Goal: Transaction & Acquisition: Download file/media

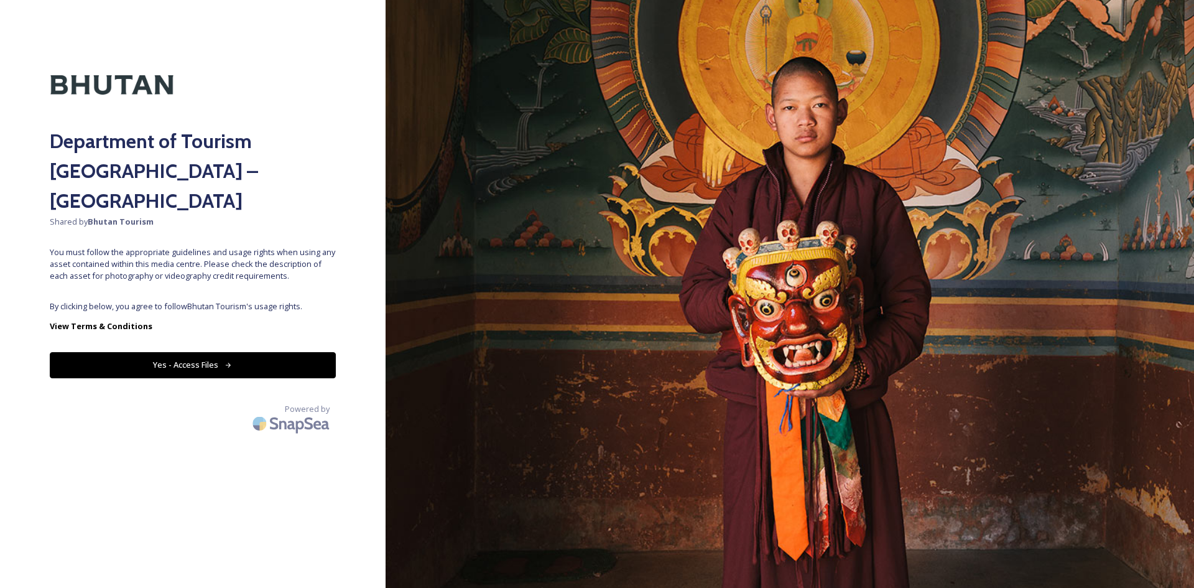
click at [246, 352] on button "Yes - Access Files" at bounding box center [193, 365] width 286 height 26
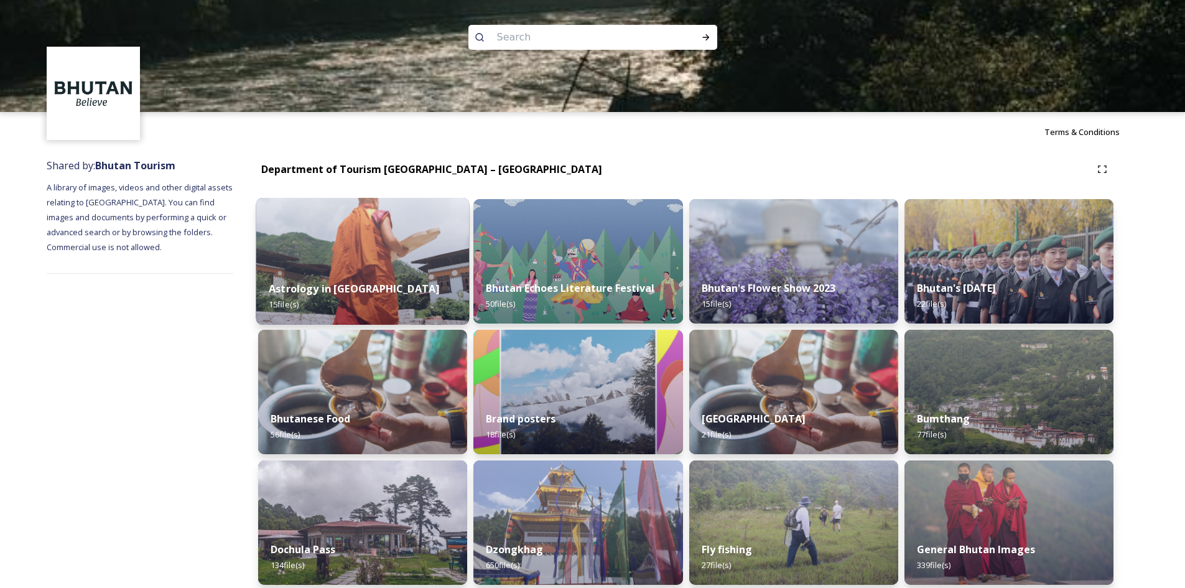
click at [388, 262] on img at bounding box center [362, 261] width 213 height 127
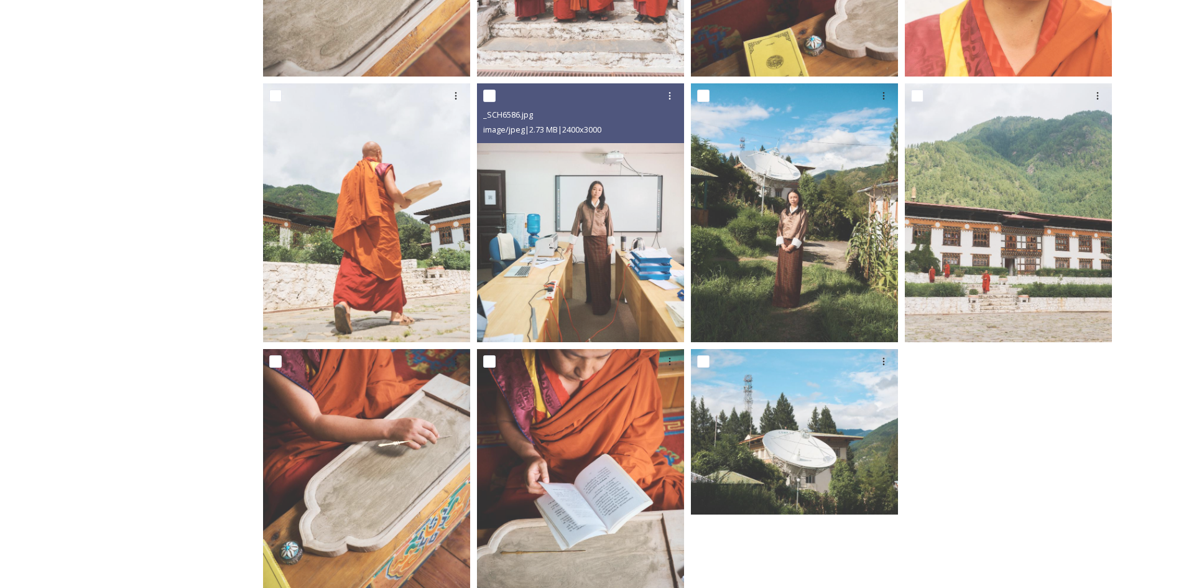
scroll to position [731, 0]
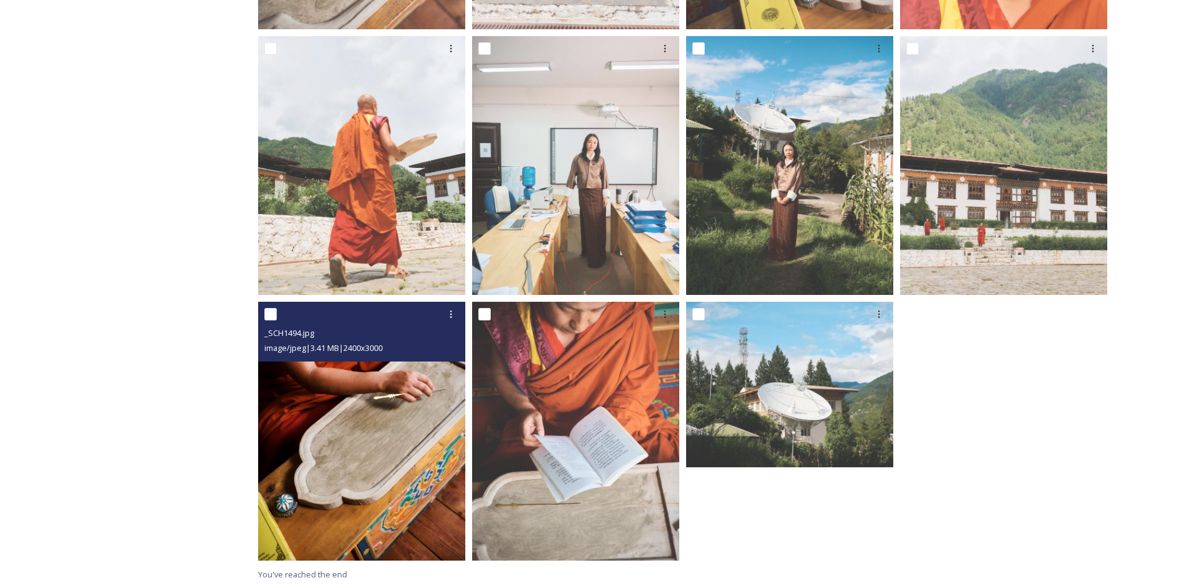
click at [389, 421] on img at bounding box center [361, 431] width 207 height 259
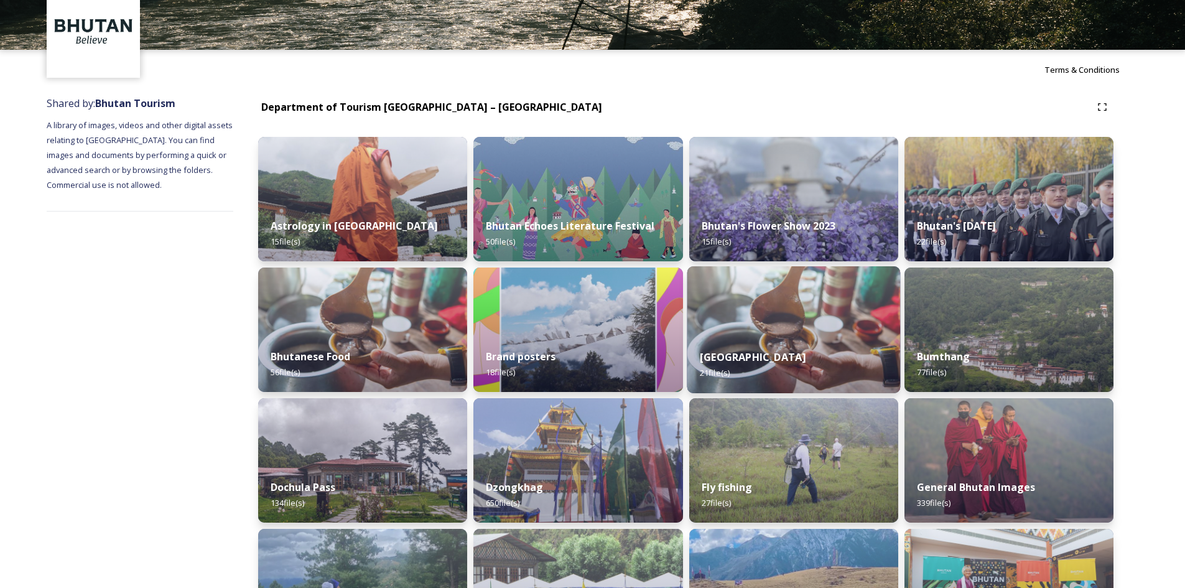
scroll to position [124, 0]
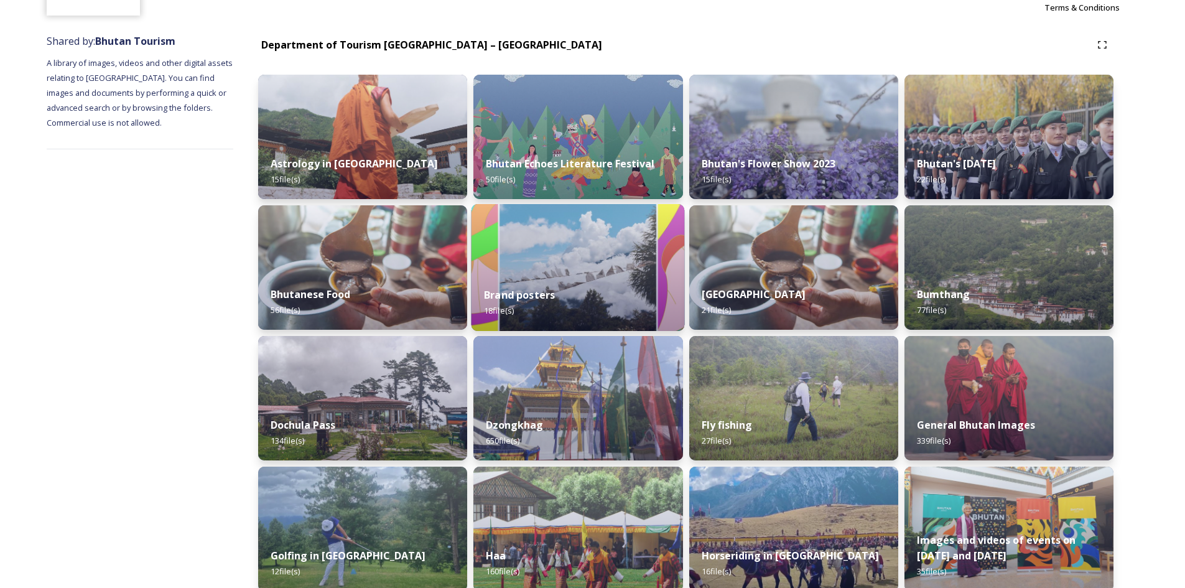
click at [497, 220] on img at bounding box center [577, 267] width 213 height 127
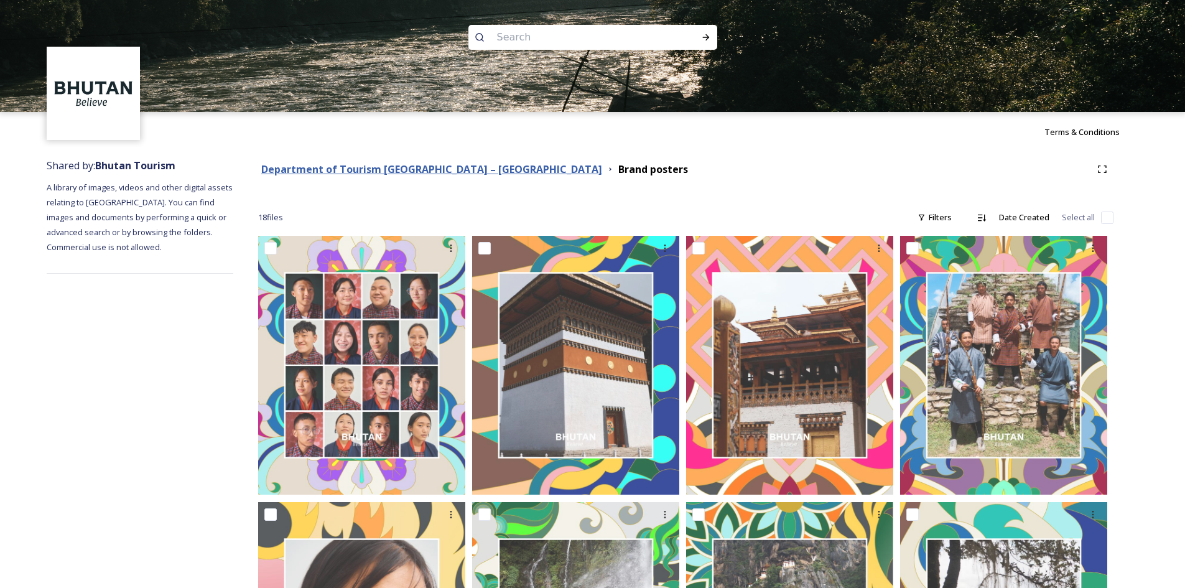
click at [387, 167] on strong "Department of Tourism [GEOGRAPHIC_DATA] – [GEOGRAPHIC_DATA]" at bounding box center [431, 169] width 341 height 14
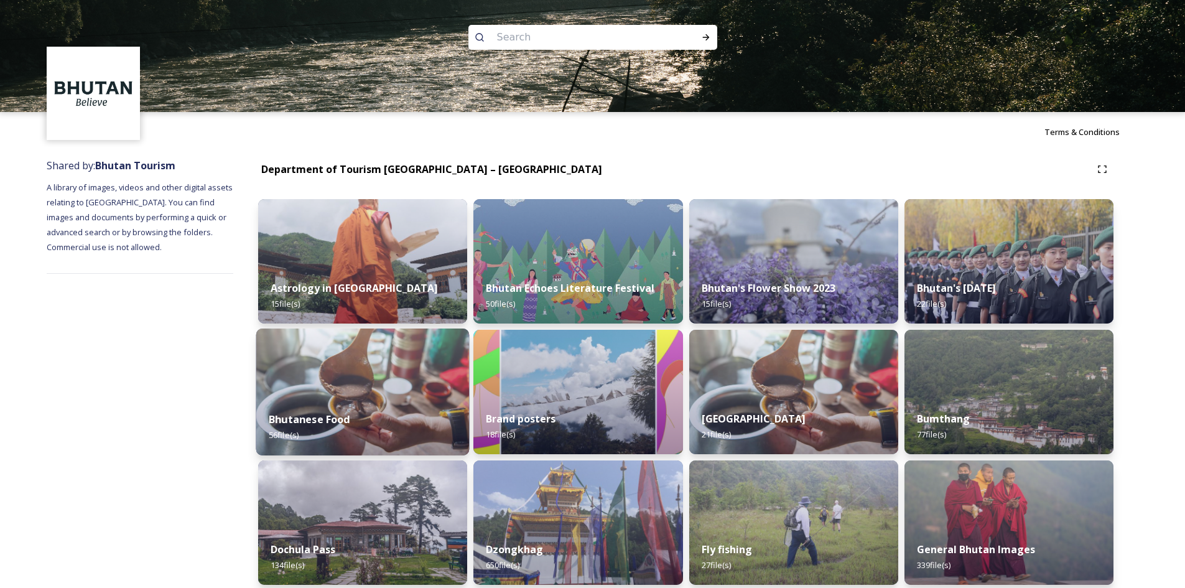
click at [416, 381] on img at bounding box center [362, 391] width 213 height 127
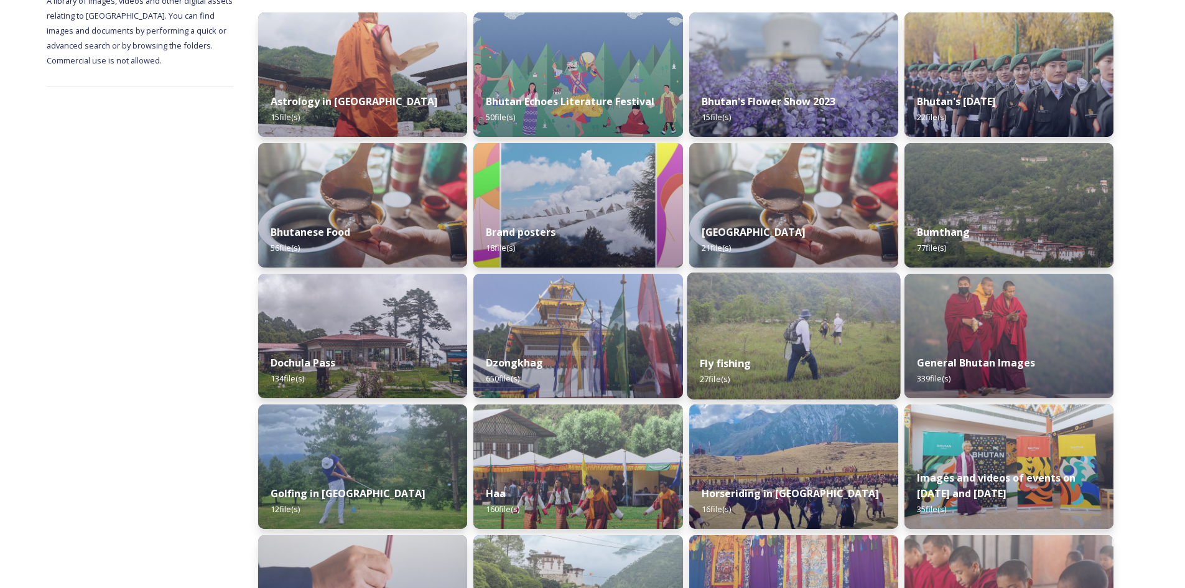
click at [813, 345] on div "Fly fishing 27 file(s)" at bounding box center [793, 371] width 213 height 57
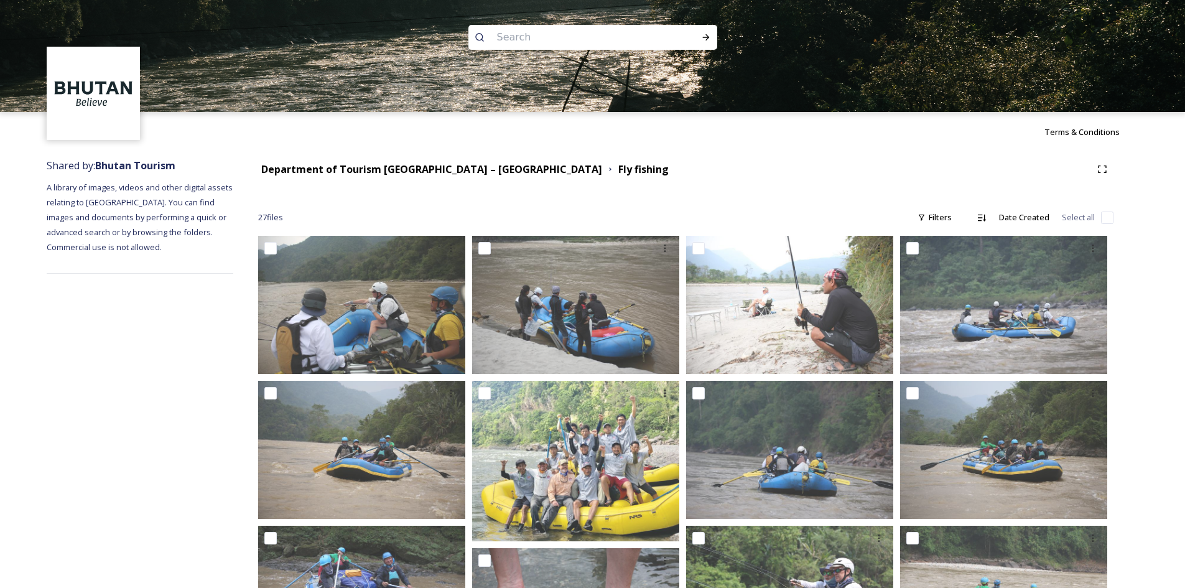
click at [379, 160] on div "Department of Tourism [GEOGRAPHIC_DATA] – Brand Centre Fly fishing" at bounding box center [685, 169] width 855 height 22
click at [386, 167] on strong "Department of Tourism [GEOGRAPHIC_DATA] – [GEOGRAPHIC_DATA]" at bounding box center [431, 169] width 341 height 14
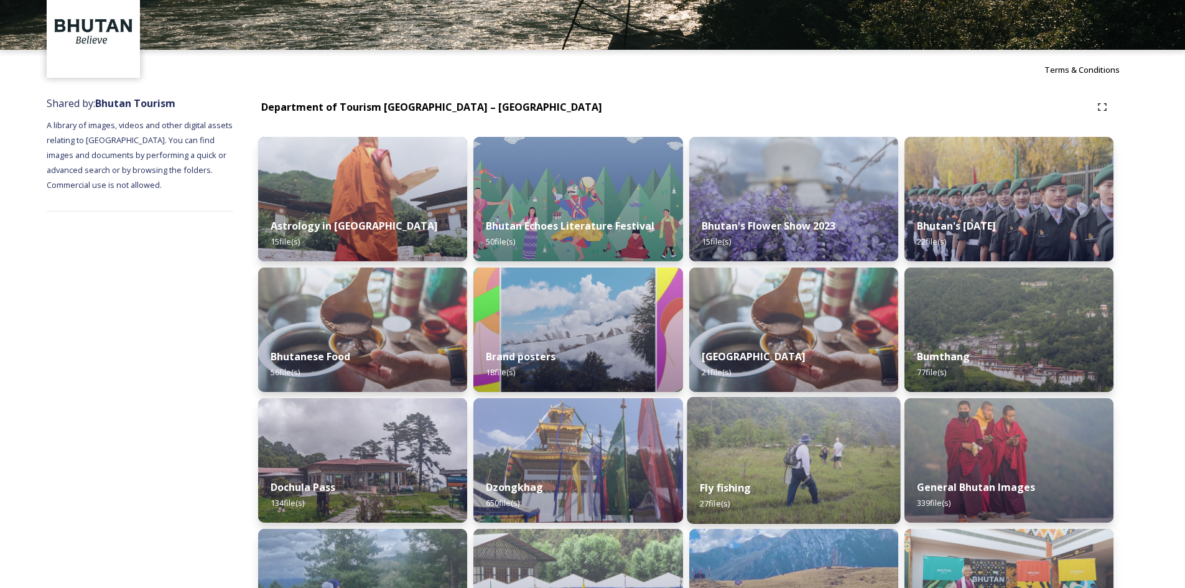
scroll to position [249, 0]
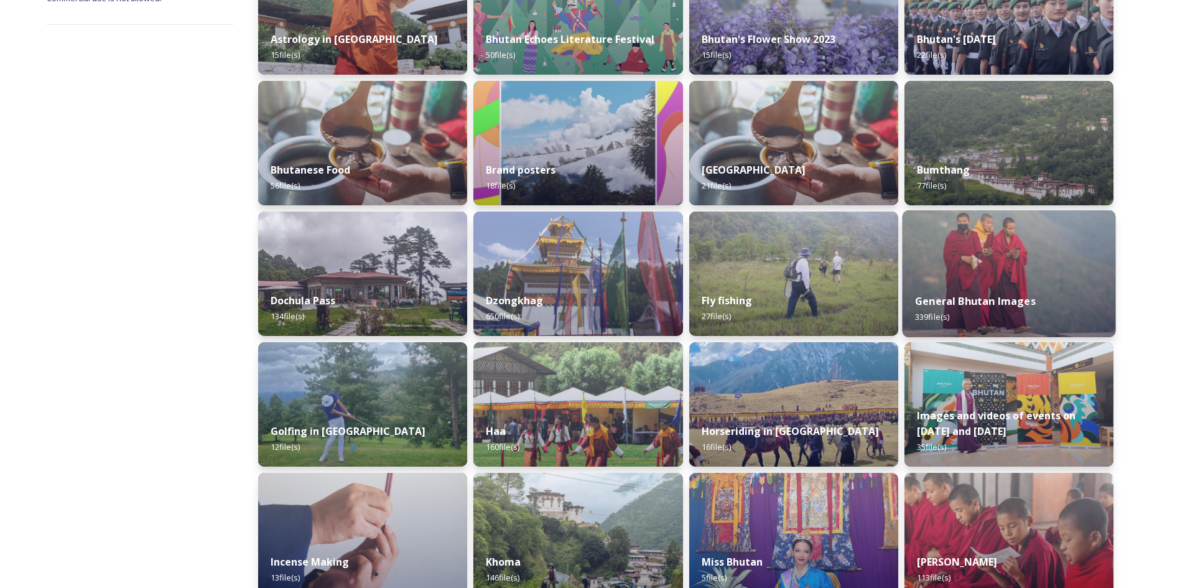
click at [1032, 307] on strong "General Bhutan Images" at bounding box center [975, 301] width 121 height 14
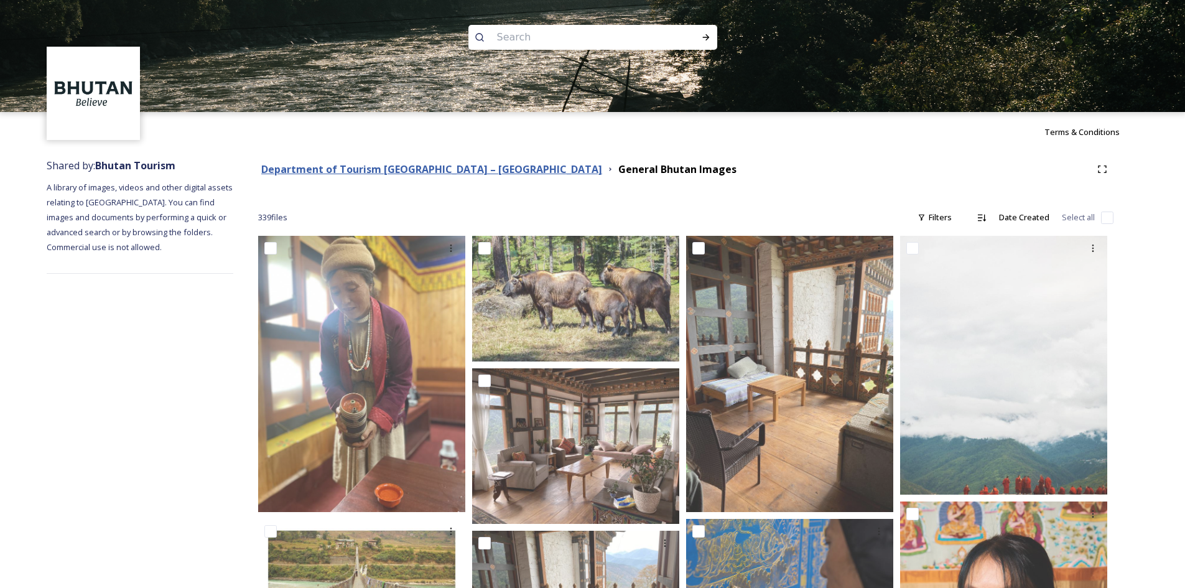
click at [317, 167] on strong "Department of Tourism [GEOGRAPHIC_DATA] – [GEOGRAPHIC_DATA]" at bounding box center [431, 169] width 341 height 14
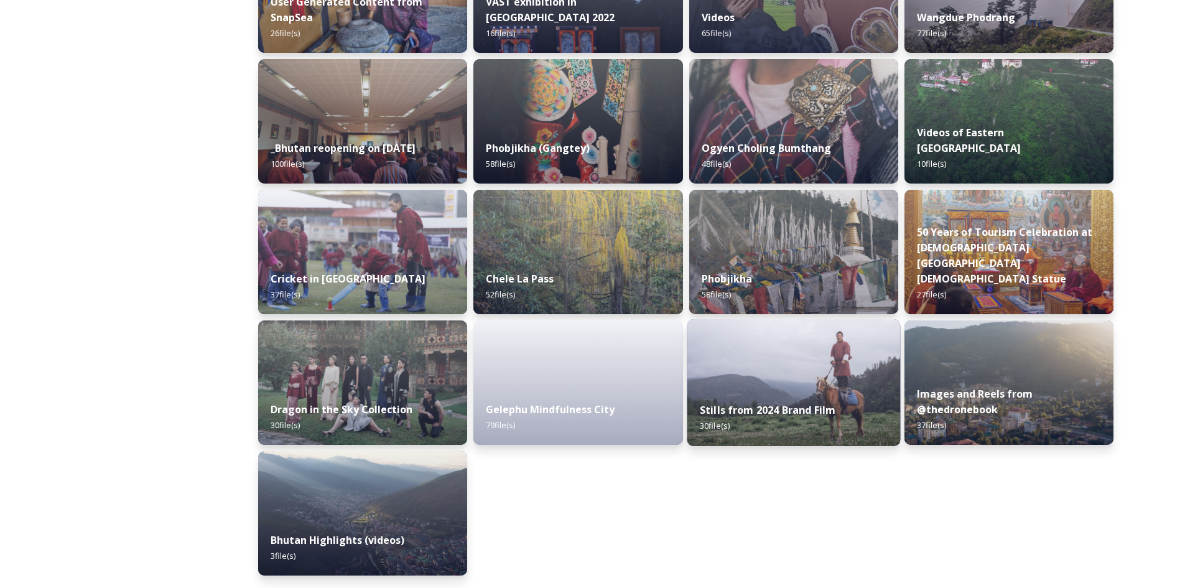
scroll to position [1384, 0]
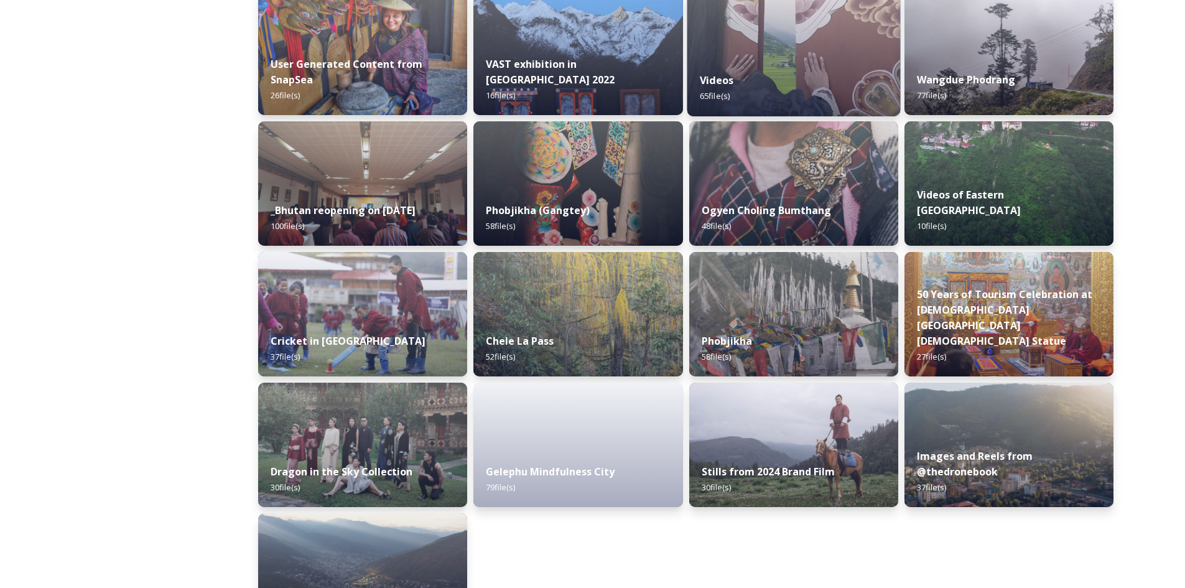
click at [742, 53] on img at bounding box center [793, 52] width 213 height 127
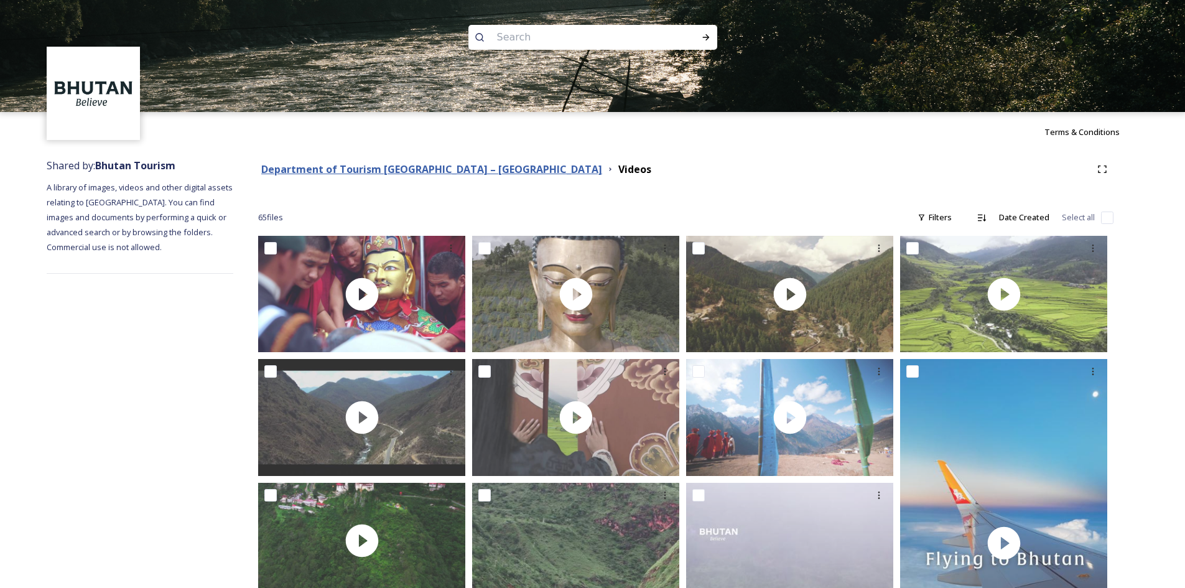
click at [384, 169] on strong "Department of Tourism [GEOGRAPHIC_DATA] – [GEOGRAPHIC_DATA]" at bounding box center [431, 169] width 341 height 14
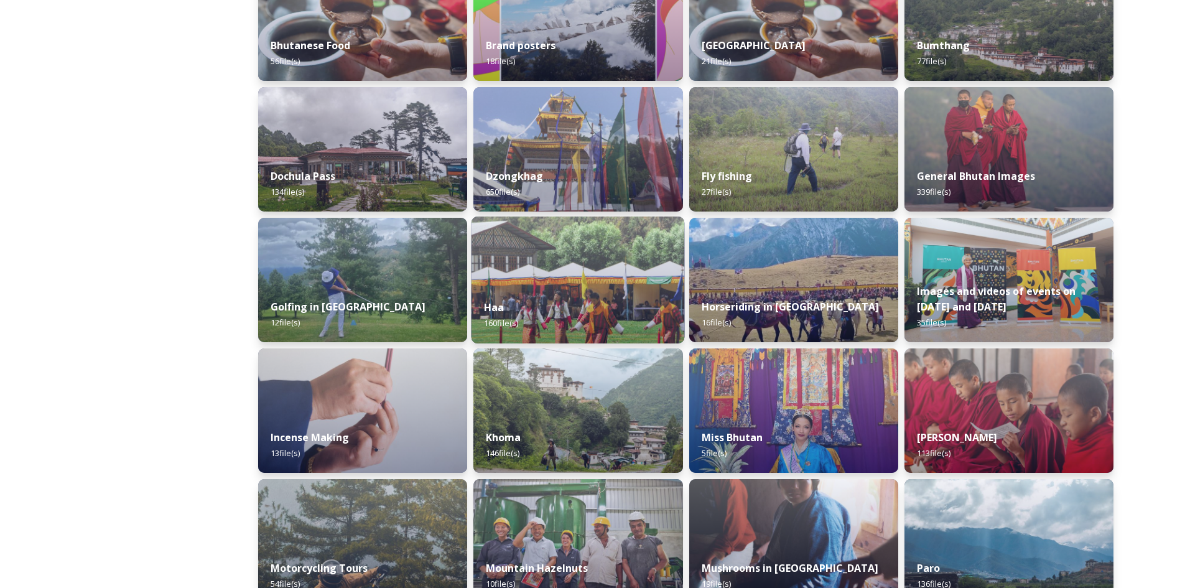
scroll to position [435, 0]
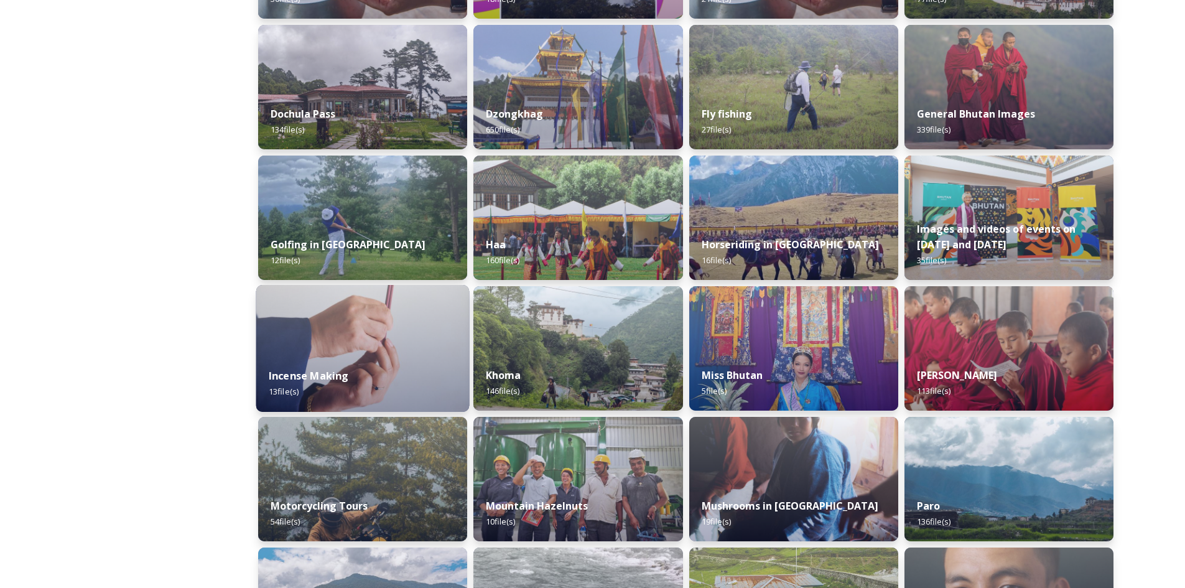
click at [379, 367] on div "Incense Making 13 file(s)" at bounding box center [362, 383] width 213 height 57
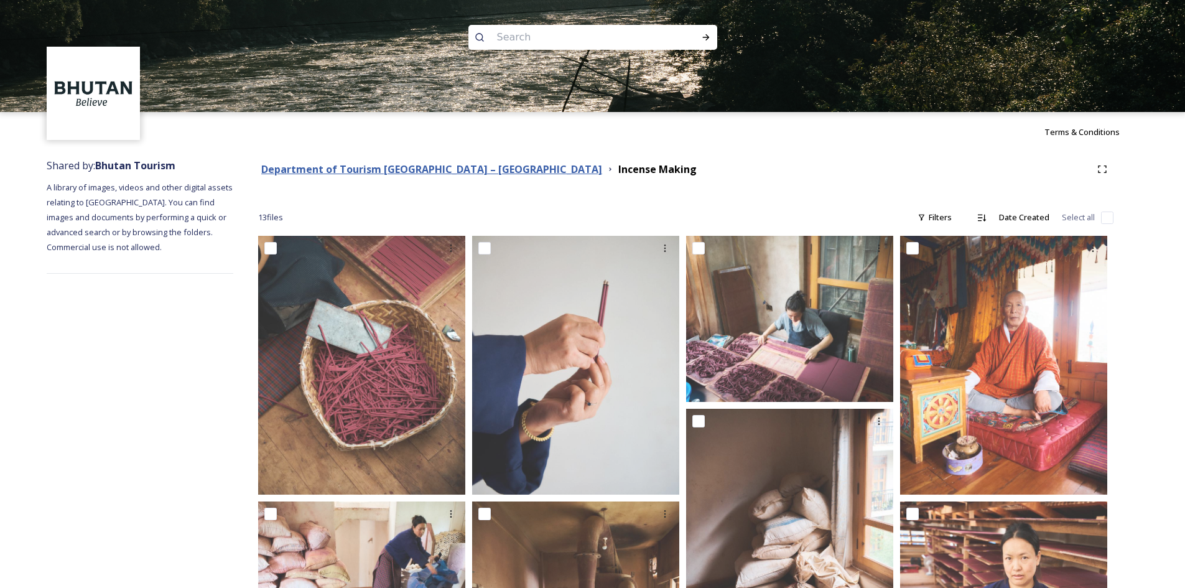
click at [422, 175] on strong "Department of Tourism [GEOGRAPHIC_DATA] – [GEOGRAPHIC_DATA]" at bounding box center [431, 169] width 341 height 14
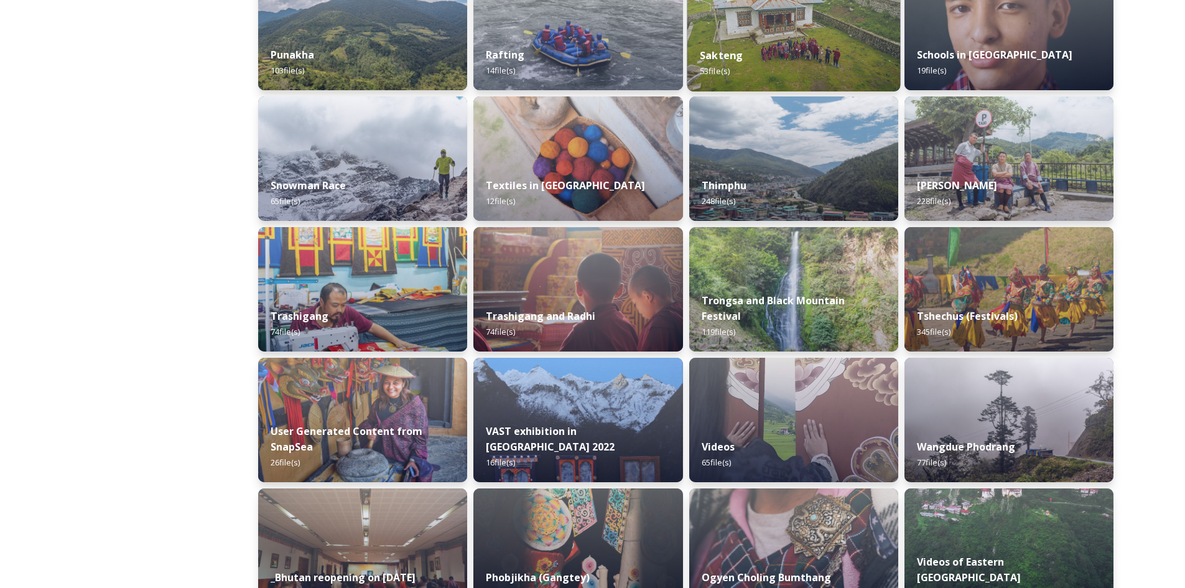
scroll to position [1079, 0]
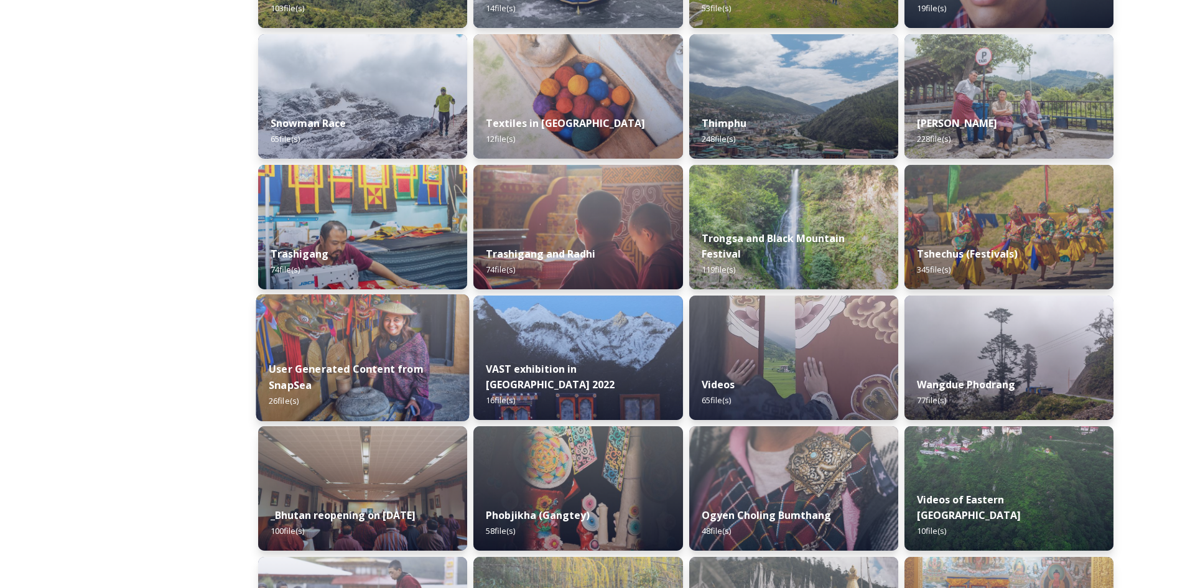
click at [350, 354] on div "User Generated Content from SnapSea 26 file(s)" at bounding box center [362, 385] width 213 height 72
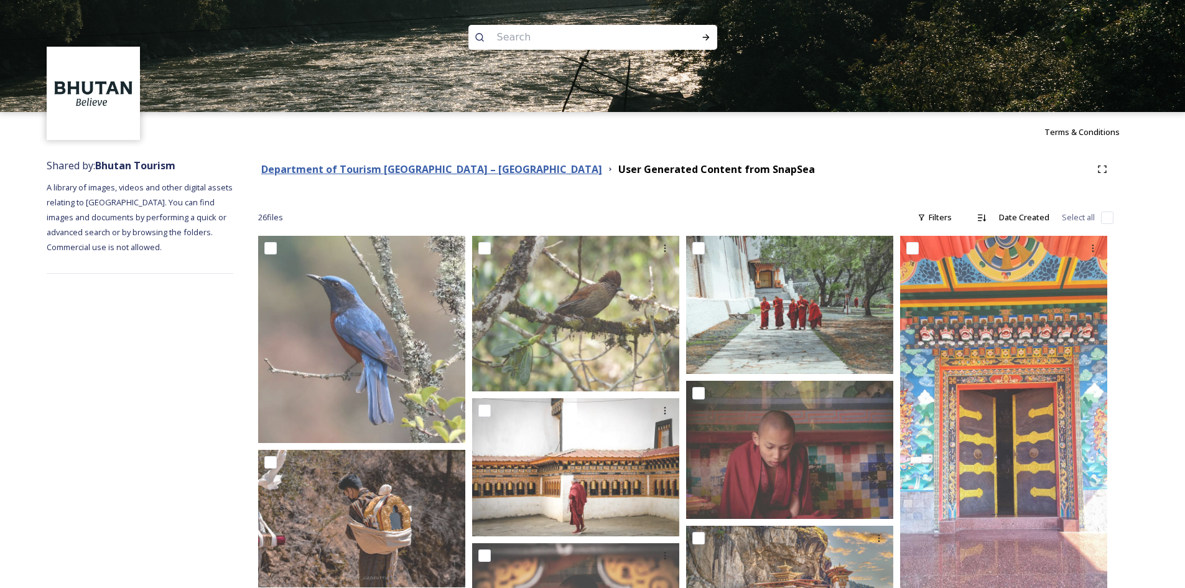
click at [415, 175] on strong "Department of Tourism [GEOGRAPHIC_DATA] – [GEOGRAPHIC_DATA]" at bounding box center [431, 169] width 341 height 14
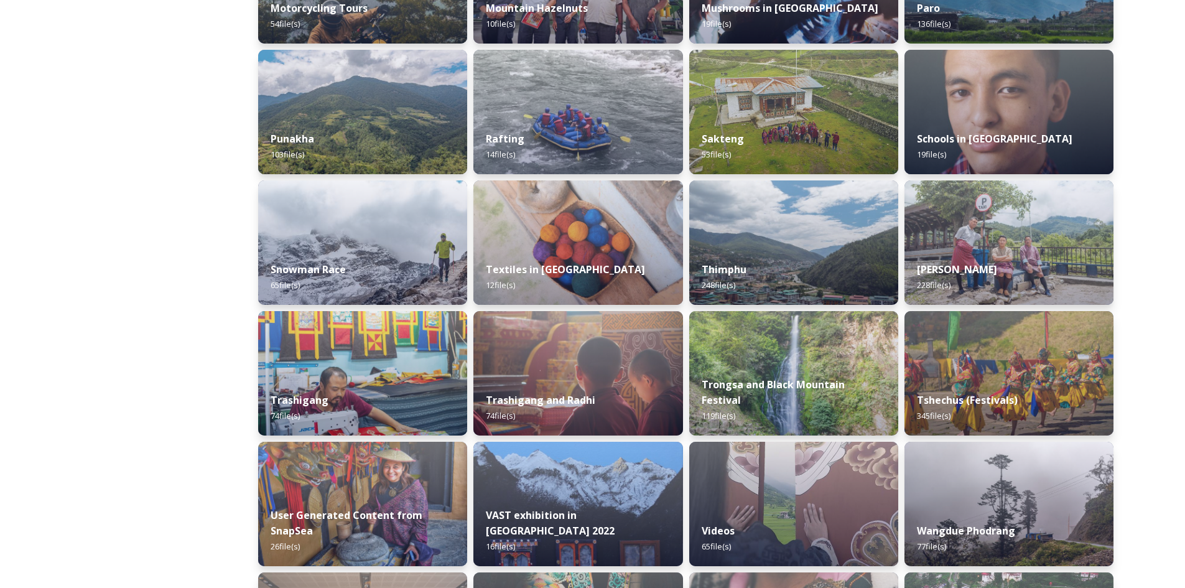
scroll to position [995, 0]
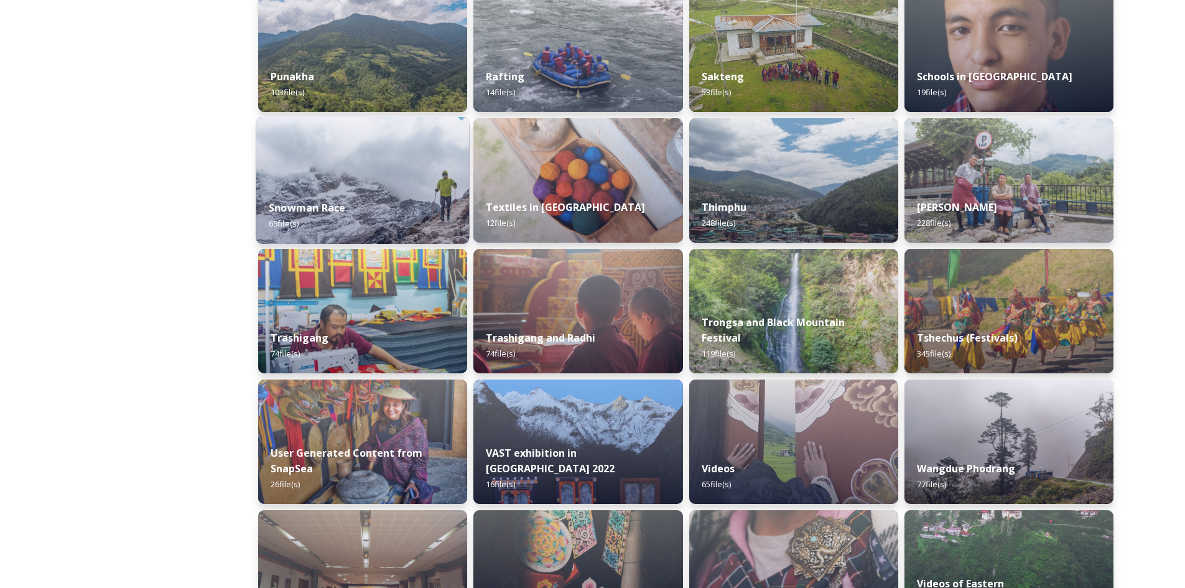
click at [410, 186] on img at bounding box center [362, 180] width 213 height 127
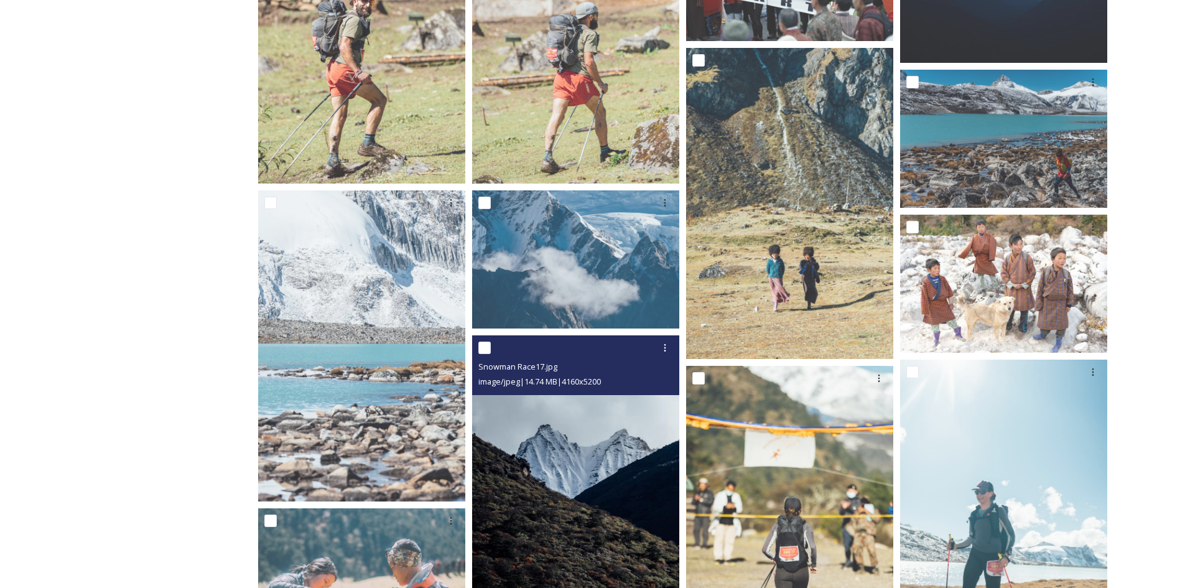
scroll to position [124, 0]
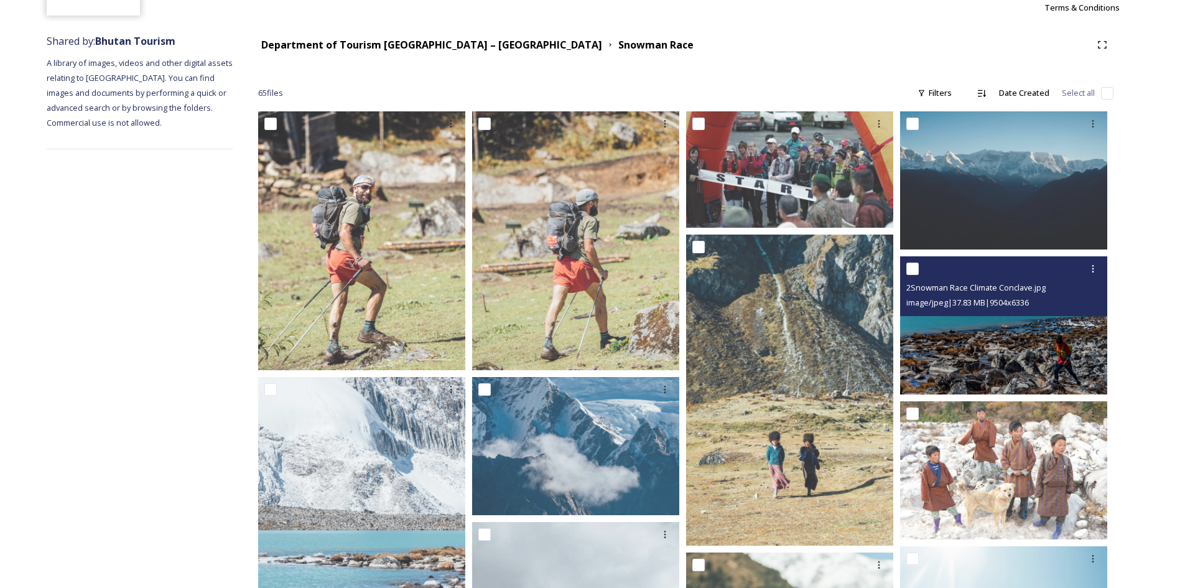
click at [957, 338] on img at bounding box center [1003, 325] width 207 height 138
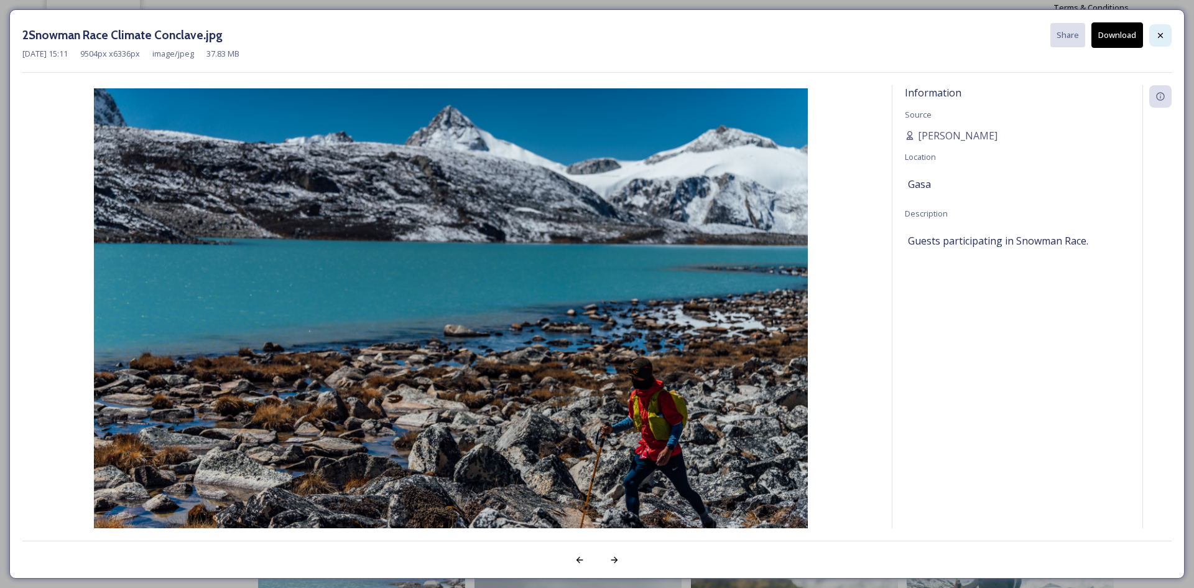
click at [1157, 40] on icon at bounding box center [1161, 35] width 10 height 10
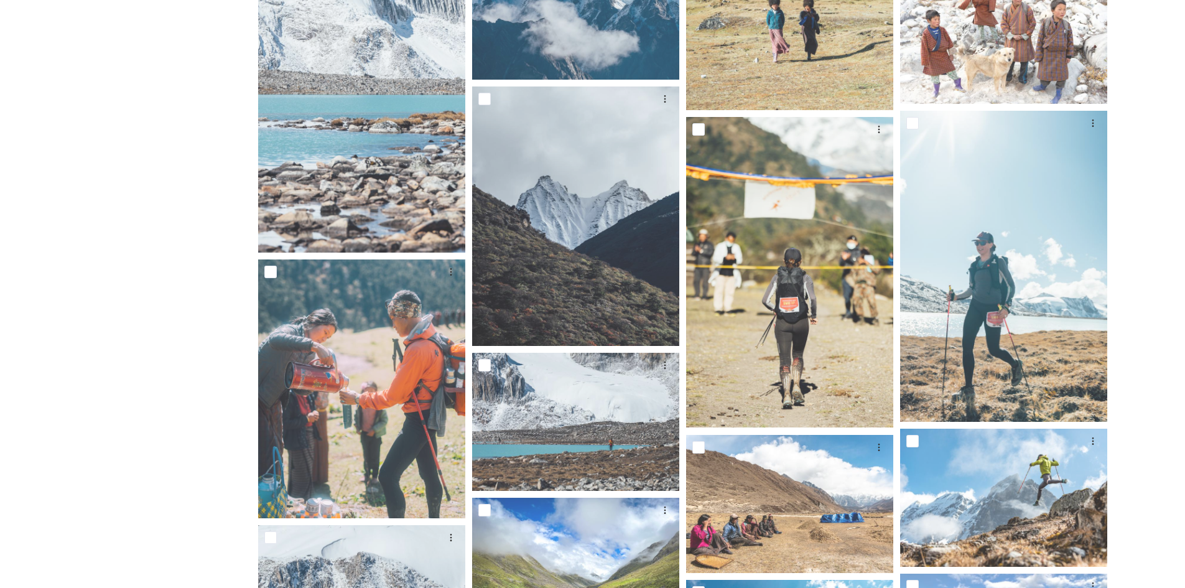
scroll to position [684, 0]
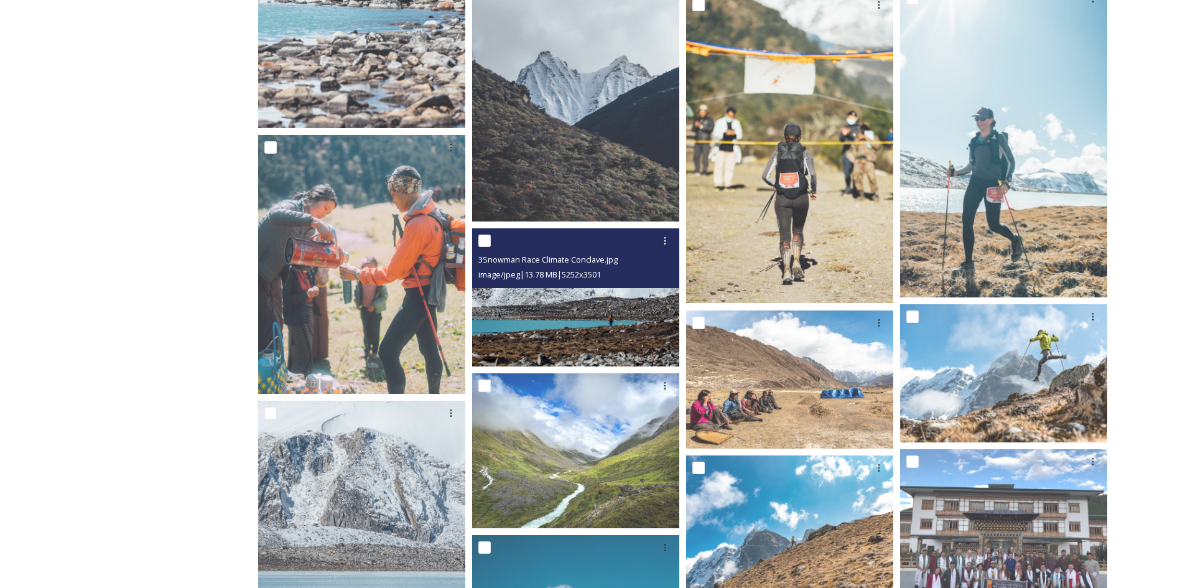
click at [633, 318] on img at bounding box center [575, 297] width 207 height 138
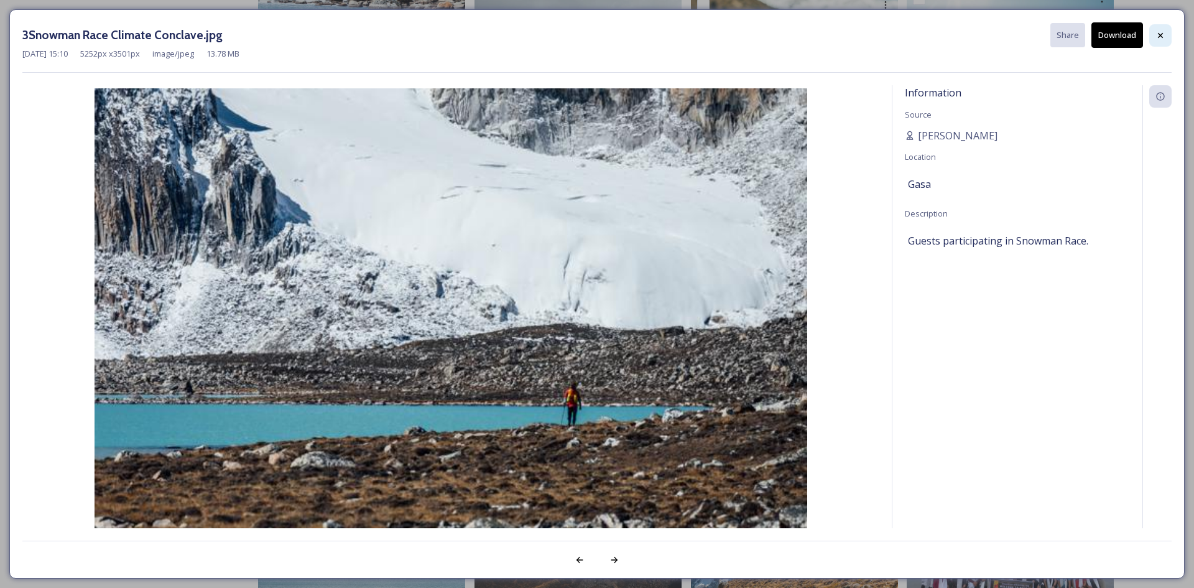
click at [1167, 32] on div at bounding box center [1160, 35] width 22 height 22
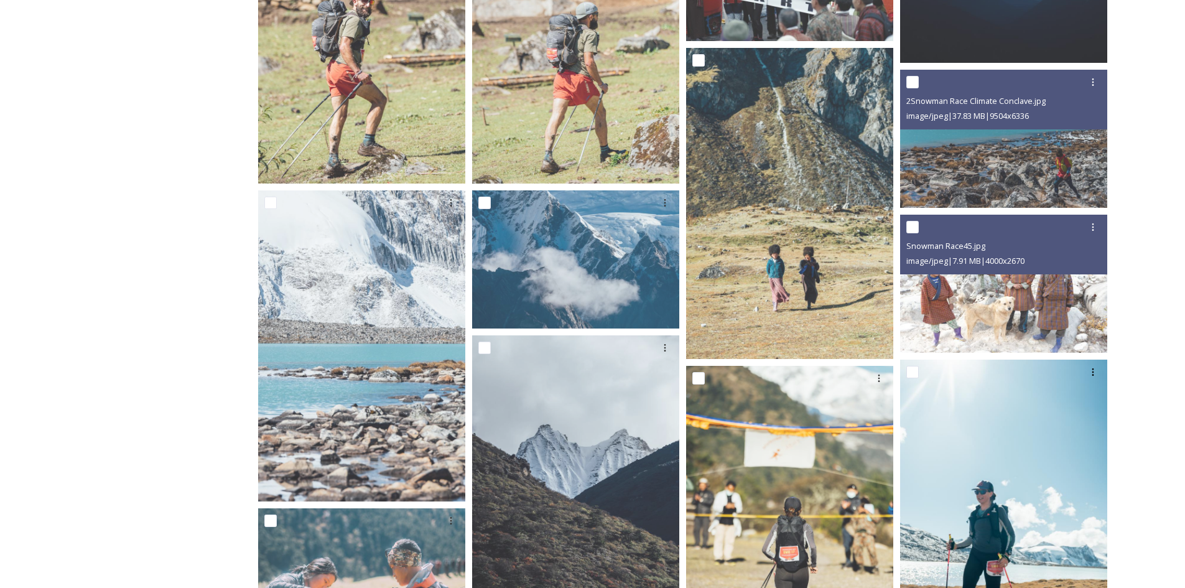
scroll to position [249, 0]
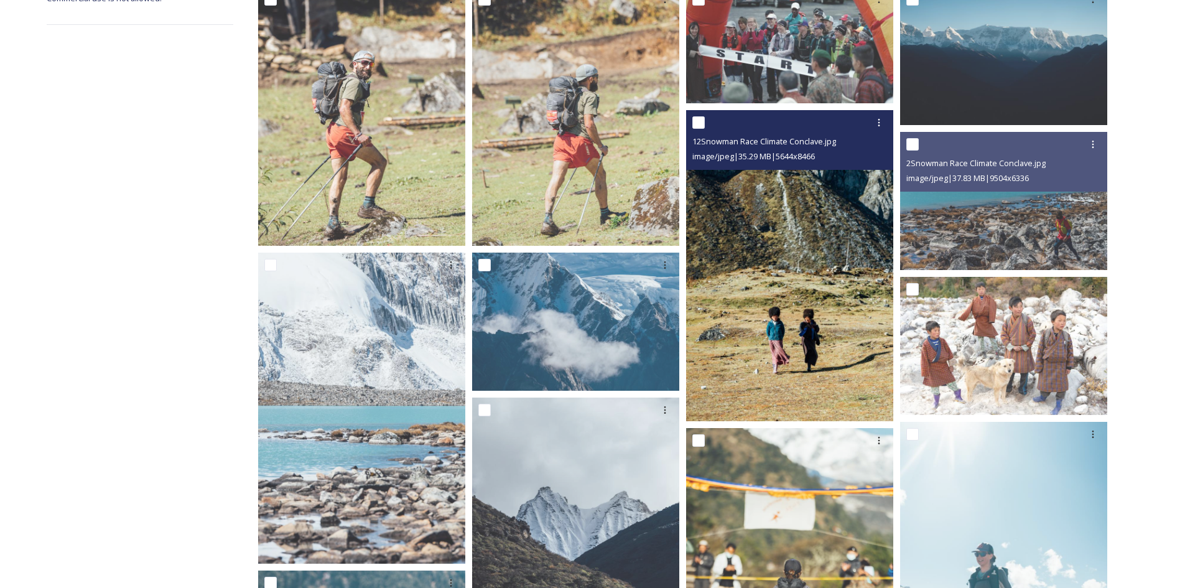
click at [732, 310] on img at bounding box center [789, 265] width 207 height 311
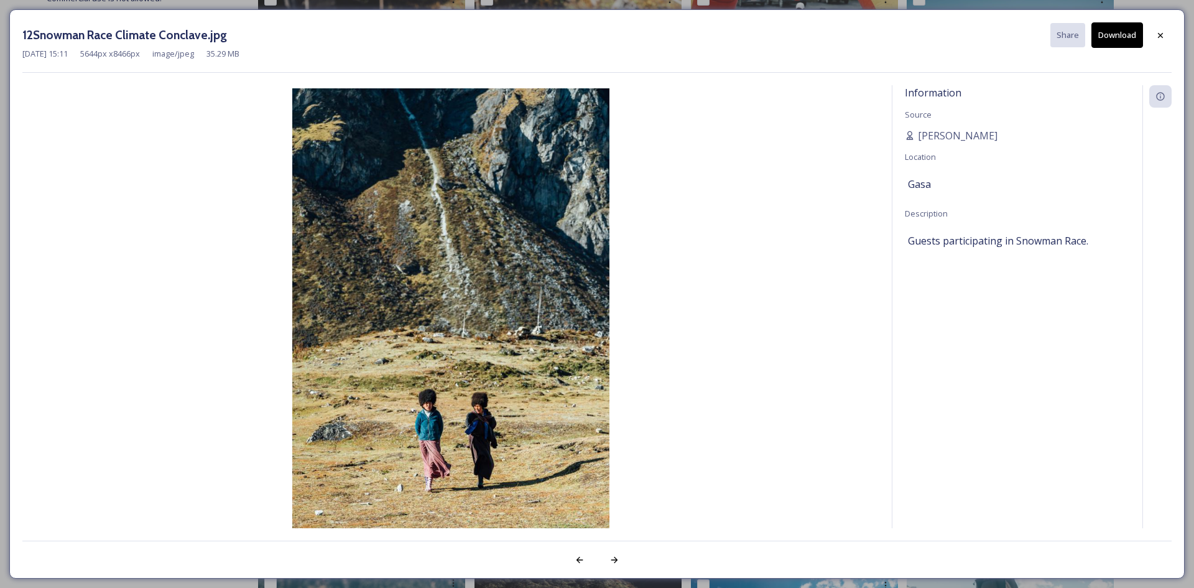
click at [574, 298] on img at bounding box center [450, 326] width 857 height 476
click at [1165, 40] on icon at bounding box center [1161, 35] width 10 height 10
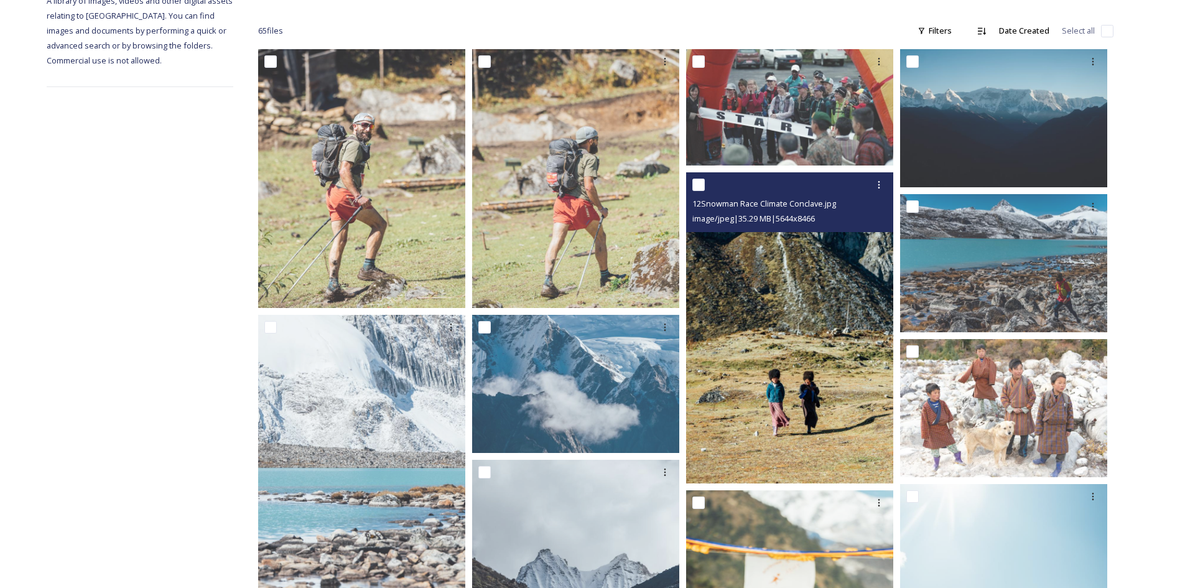
scroll to position [435, 0]
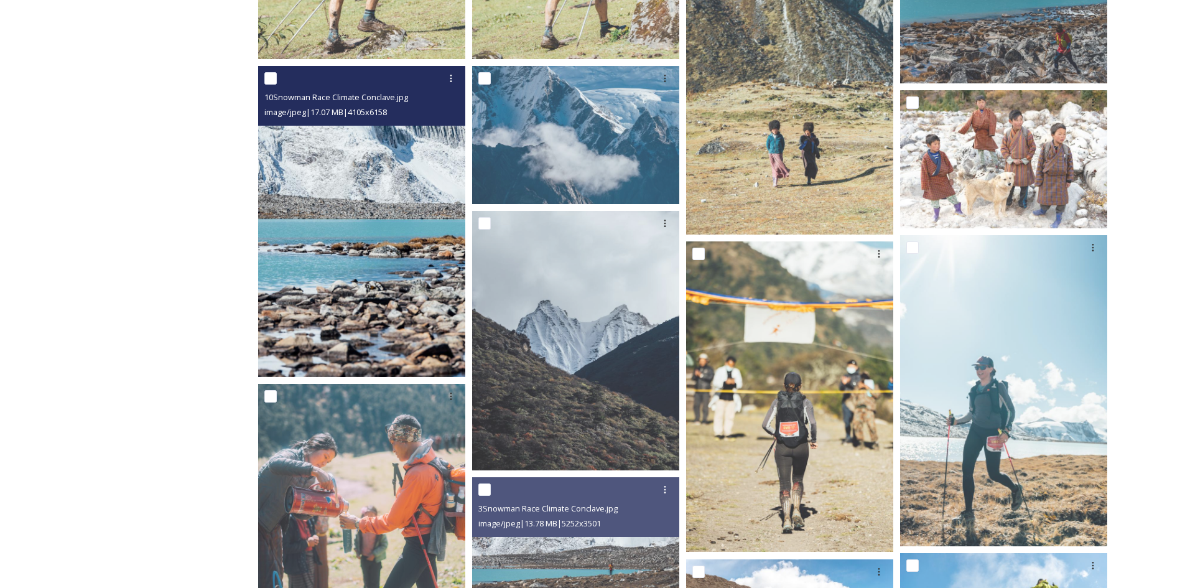
click at [409, 287] on img at bounding box center [361, 221] width 207 height 311
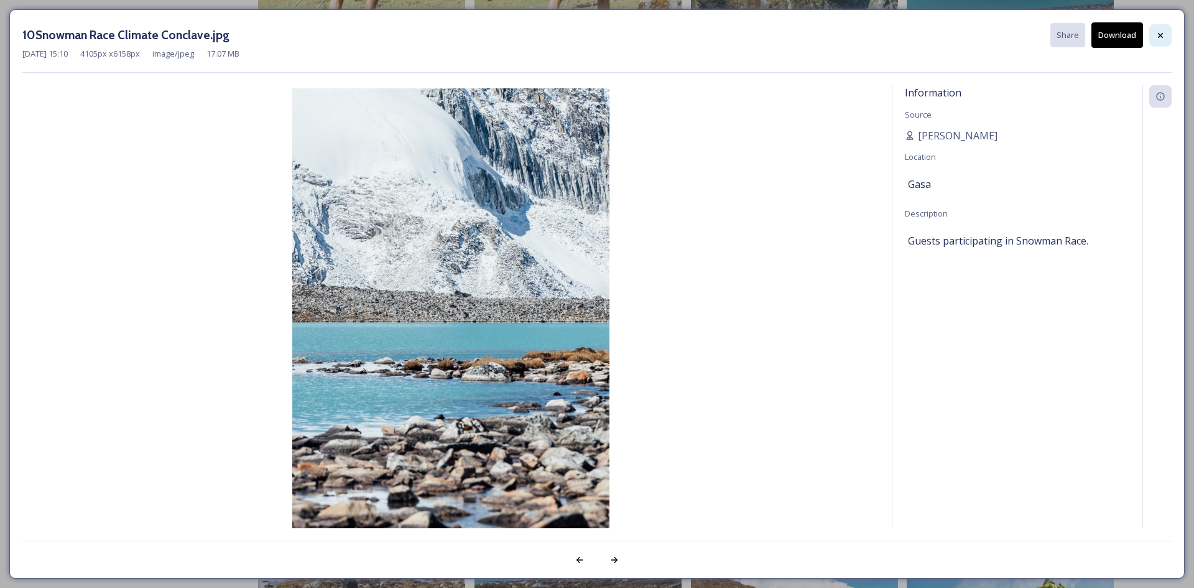
click at [1154, 32] on div at bounding box center [1160, 35] width 22 height 22
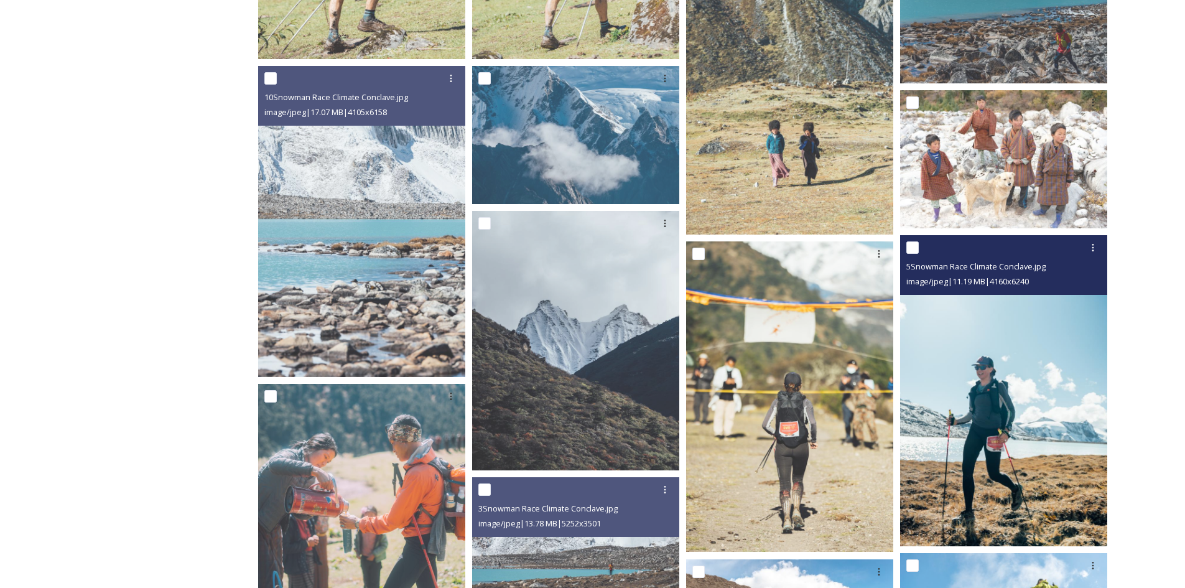
scroll to position [249, 0]
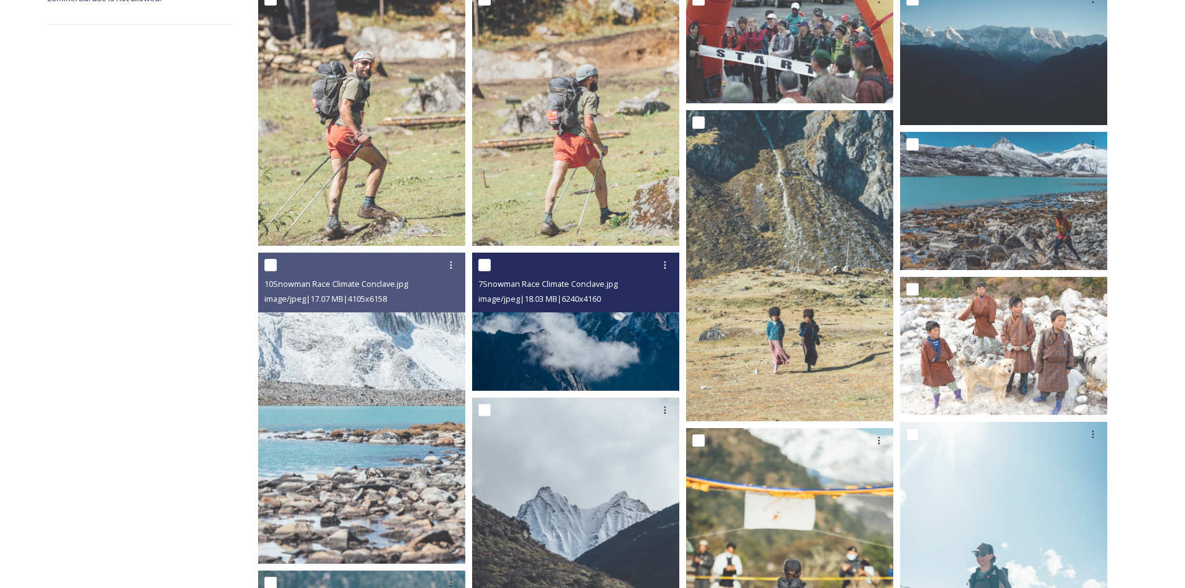
click at [644, 295] on div "image/jpeg | 18.03 MB | 6240 x 4160" at bounding box center [577, 298] width 198 height 15
click at [634, 327] on img at bounding box center [575, 322] width 207 height 138
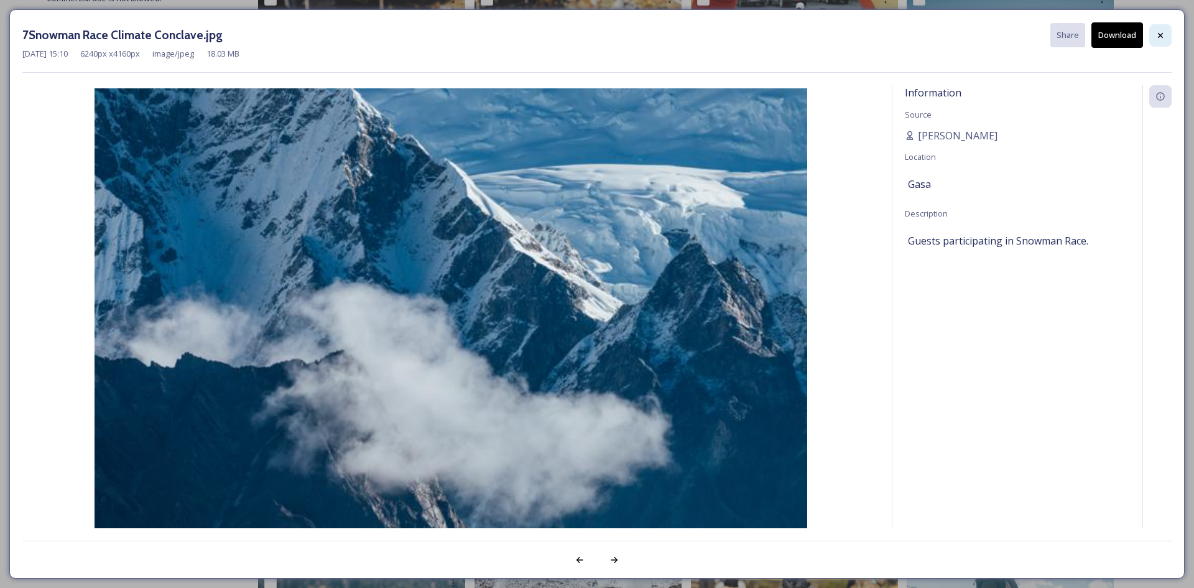
click at [1159, 34] on icon at bounding box center [1160, 34] width 5 height 5
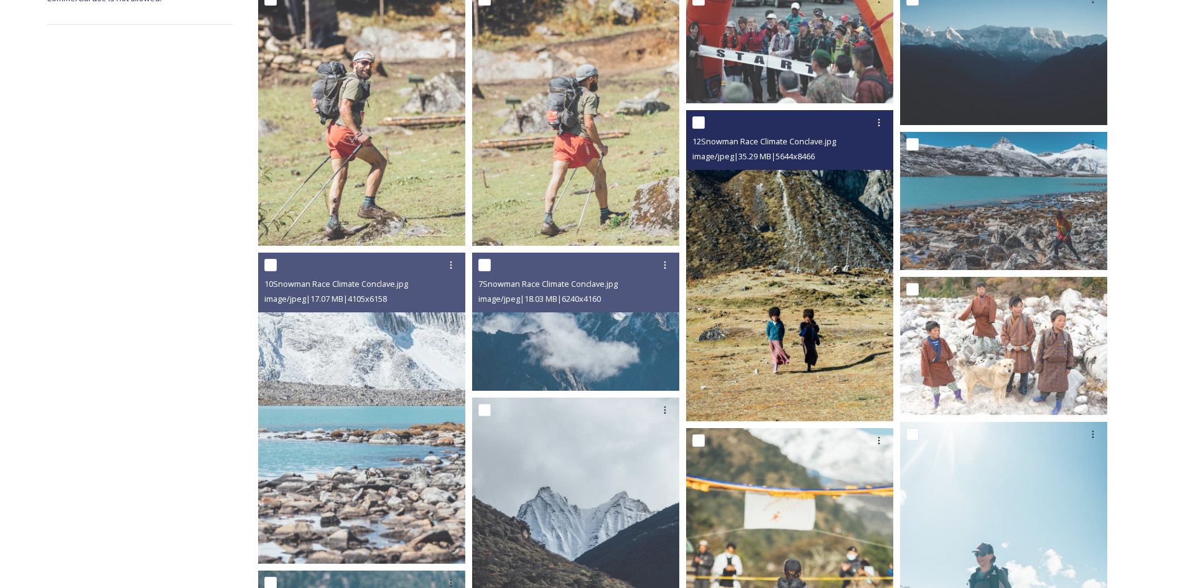
scroll to position [124, 0]
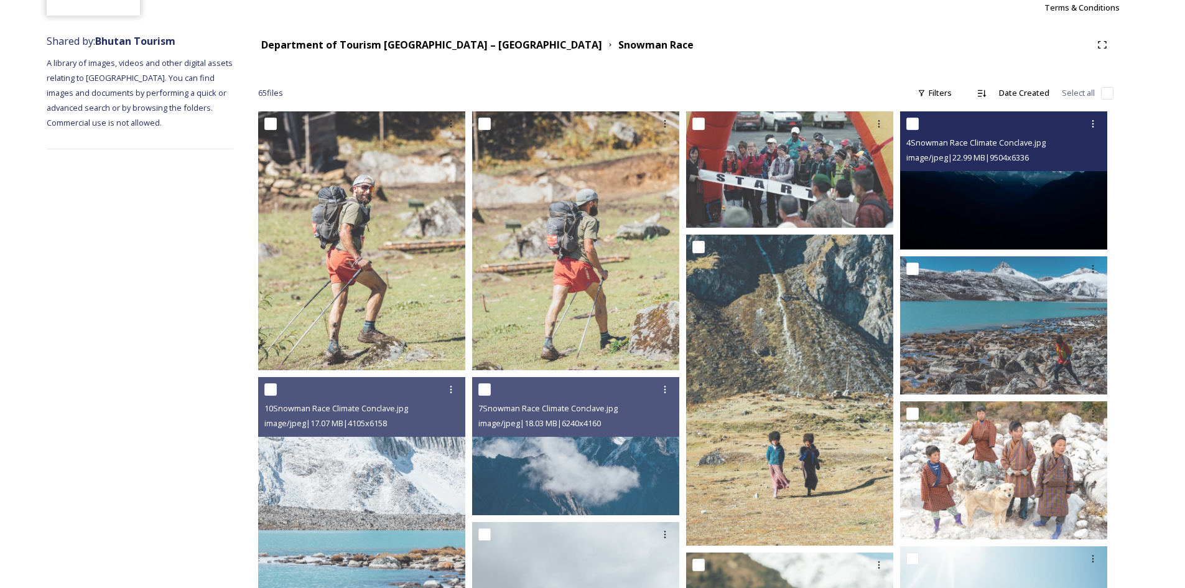
click at [971, 178] on img at bounding box center [1003, 180] width 207 height 138
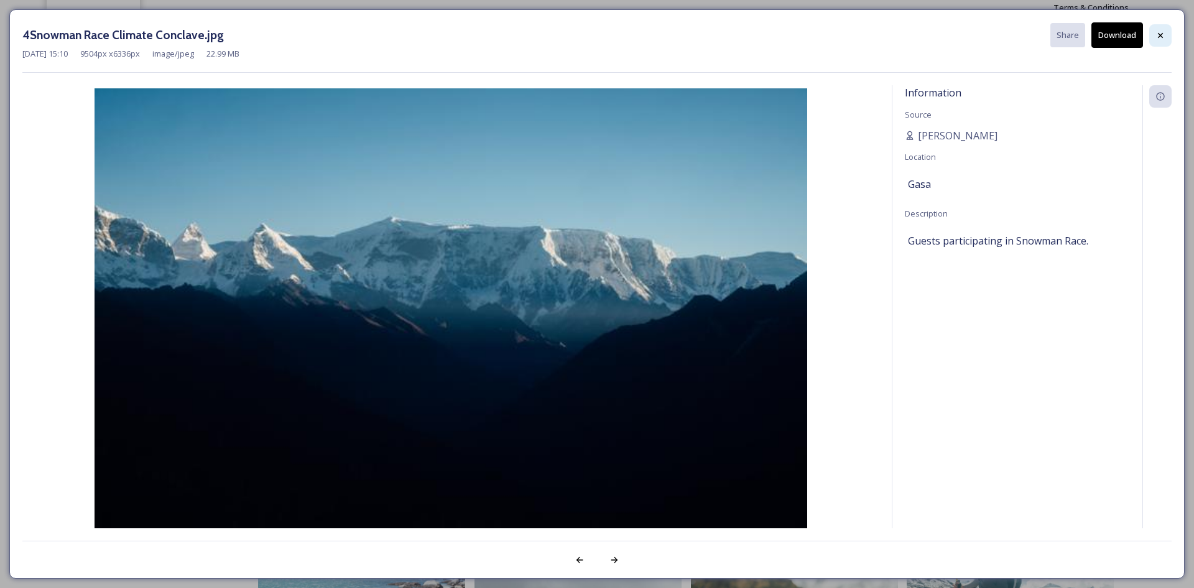
click at [1166, 36] on div at bounding box center [1160, 35] width 22 height 22
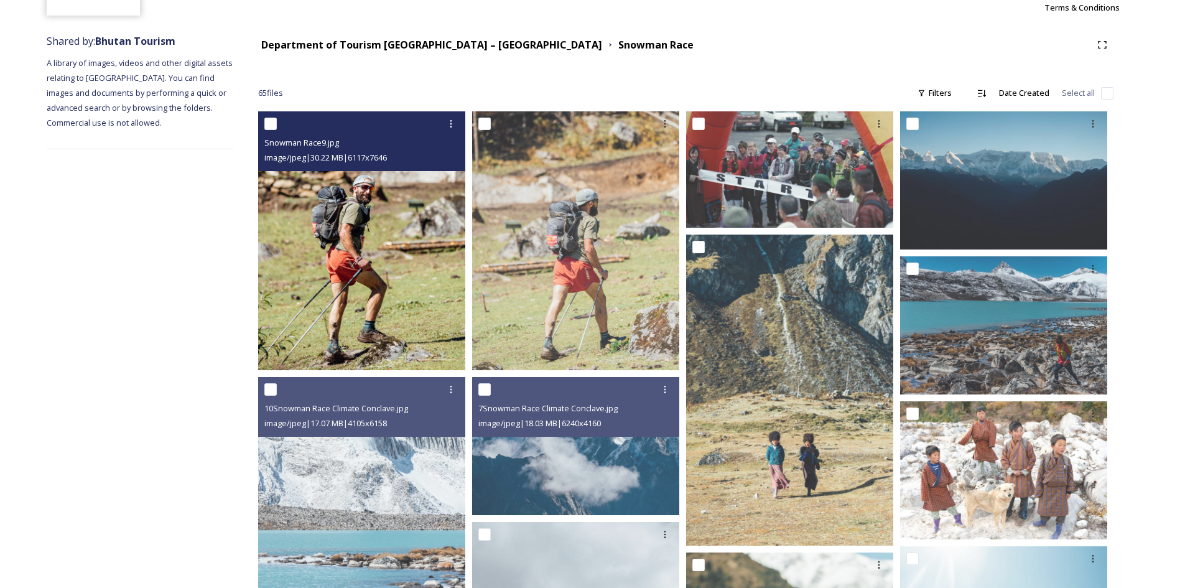
scroll to position [0, 0]
